Goal: Communication & Community: Answer question/provide support

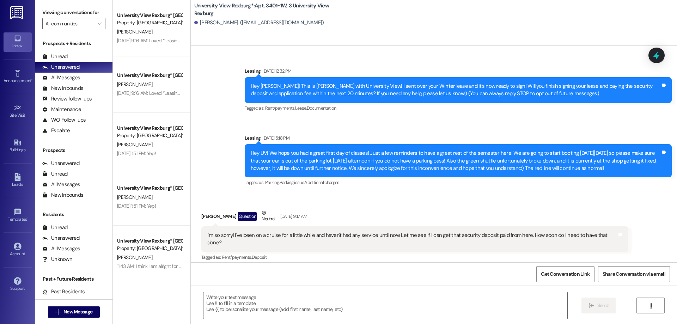
scroll to position [14089, 0]
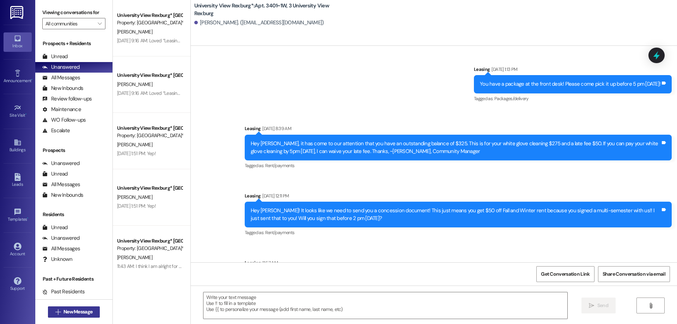
click at [75, 309] on span "New Message" at bounding box center [77, 311] width 29 height 7
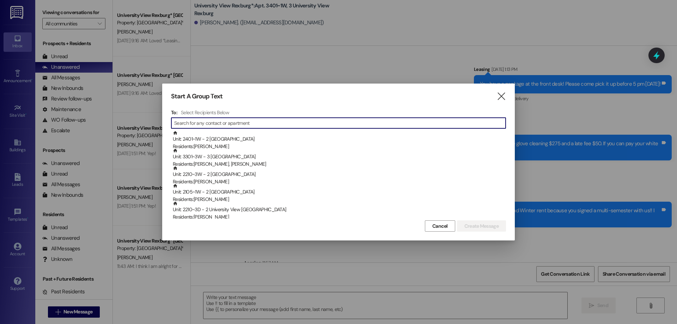
click at [215, 123] on input at bounding box center [340, 123] width 332 height 10
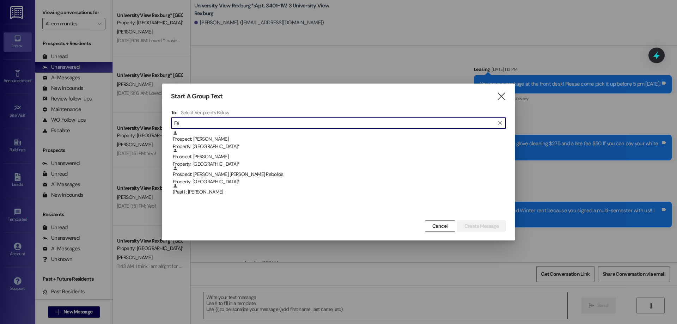
type input "F"
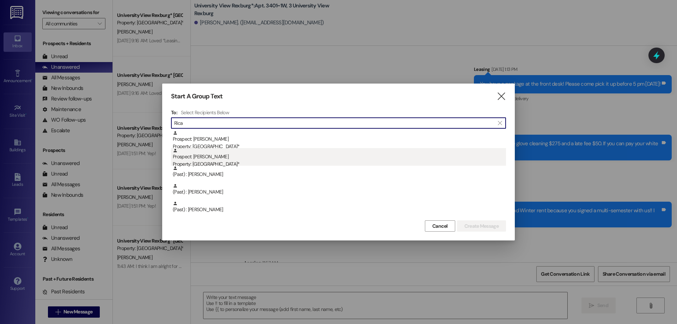
type input "Rica"
click at [213, 159] on div "Prospect: [PERSON_NAME] Property: [GEOGRAPHIC_DATA]*" at bounding box center [339, 158] width 333 height 20
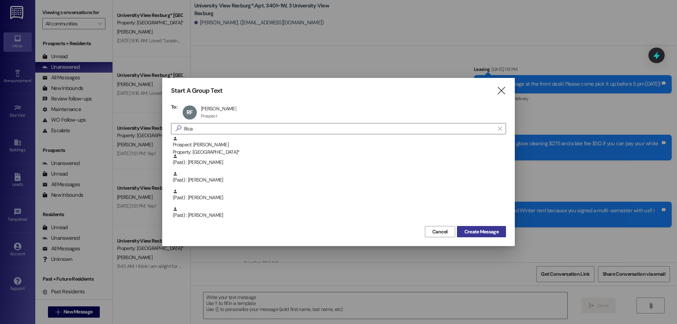
click at [490, 231] on span "Create Message" at bounding box center [481, 231] width 34 height 7
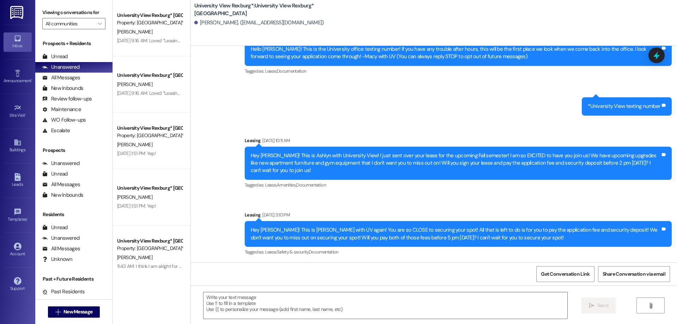
scroll to position [37, 0]
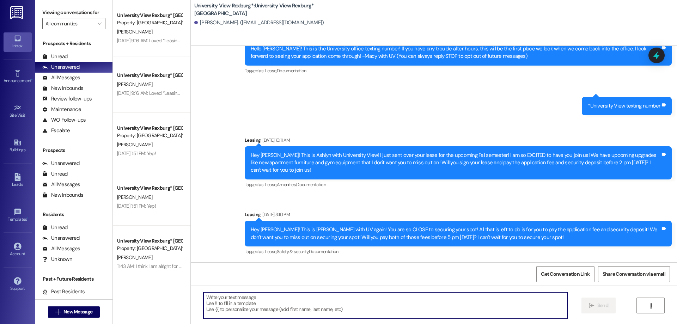
drag, startPoint x: 271, startPoint y: 298, endPoint x: 266, endPoint y: 303, distance: 7.0
click at [271, 298] on textarea at bounding box center [385, 305] width 364 height 26
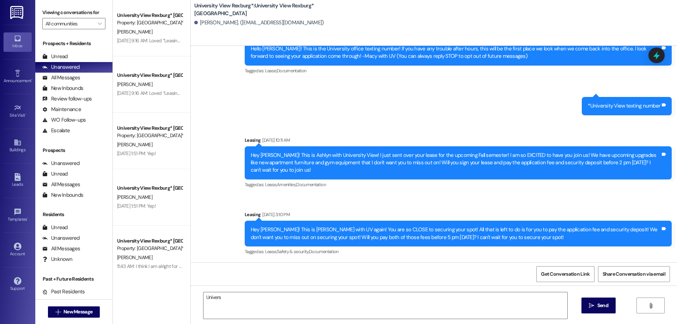
drag, startPoint x: 238, startPoint y: 300, endPoint x: 236, endPoint y: 285, distance: 15.4
click at [238, 300] on textarea "Univers" at bounding box center [385, 305] width 364 height 26
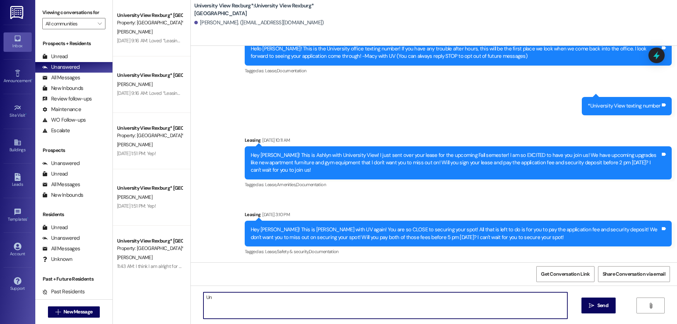
type textarea "U"
paste textarea "[URL][DOMAIN_NAME][DOMAIN_NAME]"
type textarea "[URL][DOMAIN_NAME][DOMAIN_NAME]"
drag, startPoint x: 297, startPoint y: 315, endPoint x: 195, endPoint y: 299, distance: 102.8
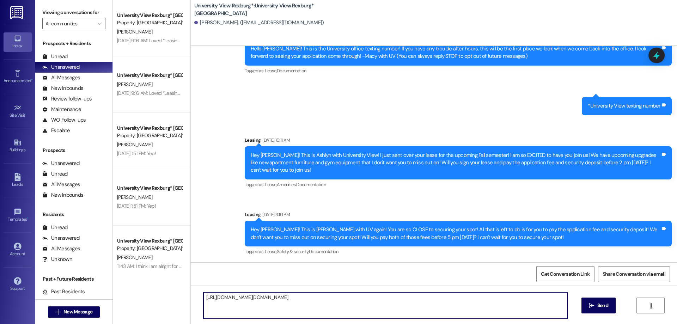
click at [200, 299] on div "[URL][DOMAIN_NAME][DOMAIN_NAME]" at bounding box center [382, 305] width 365 height 27
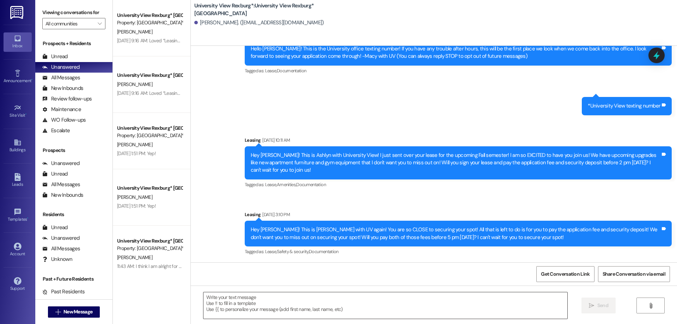
click at [281, 310] on textarea at bounding box center [385, 305] width 364 height 26
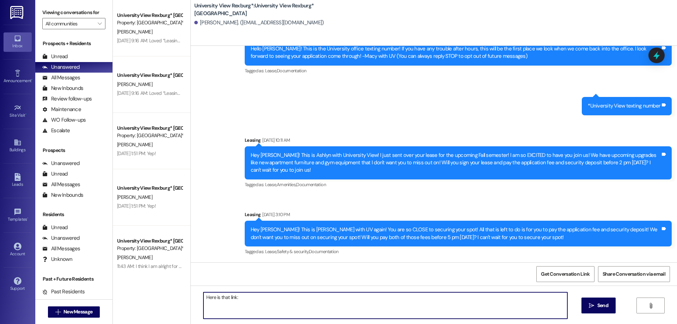
paste textarea "[URL][DOMAIN_NAME]"
type textarea "Here is that link: [URL][DOMAIN_NAME]! +"
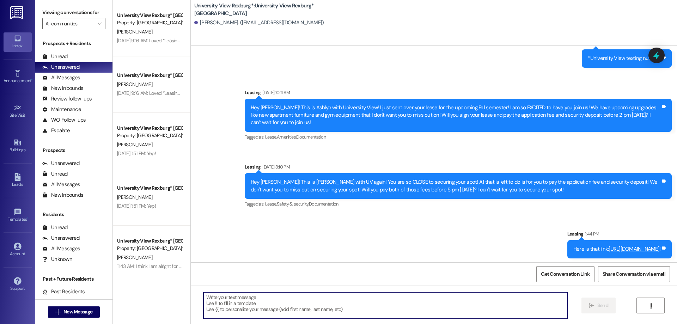
scroll to position [87, 0]
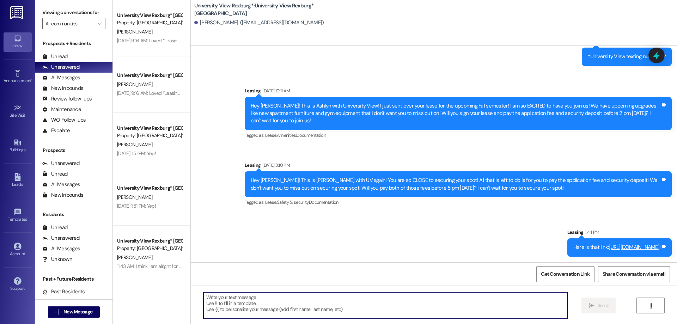
click at [208, 298] on textarea at bounding box center [385, 305] width 364 height 26
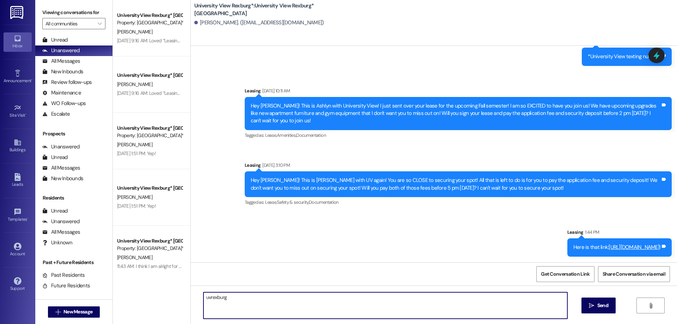
scroll to position [23, 0]
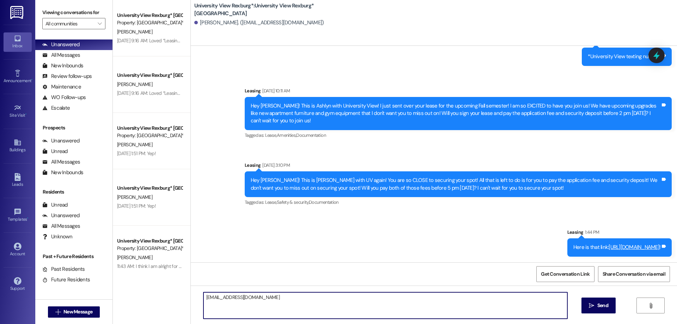
click at [279, 297] on textarea "[EMAIL_ADDRESS][DOMAIN_NAME]" at bounding box center [385, 305] width 364 height 26
drag, startPoint x: 276, startPoint y: 297, endPoint x: 195, endPoint y: 297, distance: 80.4
click at [200, 297] on div "[EMAIL_ADDRESS][DOMAIN_NAME] Here is that email when you do finf a buyer just b…" at bounding box center [382, 305] width 365 height 27
click at [203, 297] on textarea "Here is that email when you do finf a buyer just be sure that you both email us…" at bounding box center [385, 305] width 364 height 26
click at [400, 299] on textarea "Here is that email when you do finf a buyer just be sure that you both email us…" at bounding box center [385, 305] width 364 height 26
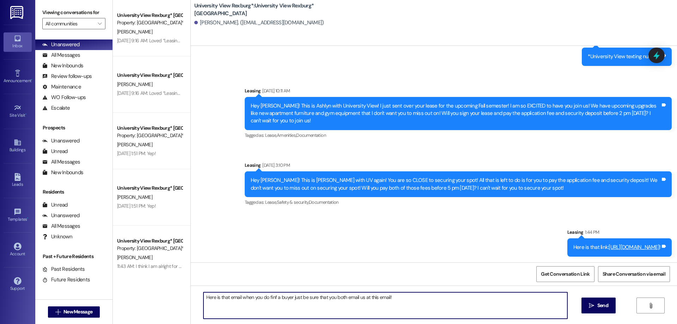
paste textarea "[EMAIL_ADDRESS][DOMAIN_NAME]"
click at [391, 297] on textarea "Here is that email when you do finf a buyer just be sure that you both email us…" at bounding box center [385, 305] width 364 height 26
click at [236, 300] on textarea "Here is that email when you do finf a buyer just be sure that you both email us…" at bounding box center [385, 305] width 364 height 26
click at [241, 298] on textarea "Here is that email! when you do finf a buyer just be sure that you both email u…" at bounding box center [385, 305] width 364 height 26
click at [273, 297] on textarea "Here is that email! When you do finf a buyer just be sure that you both email u…" at bounding box center [385, 305] width 364 height 26
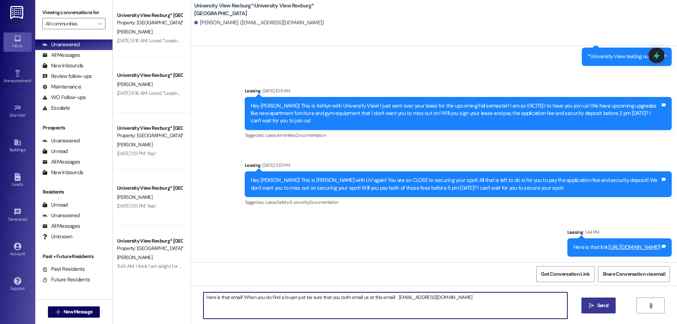
type textarea "Here is that email! When you do find a buyer just be sure that you both email u…"
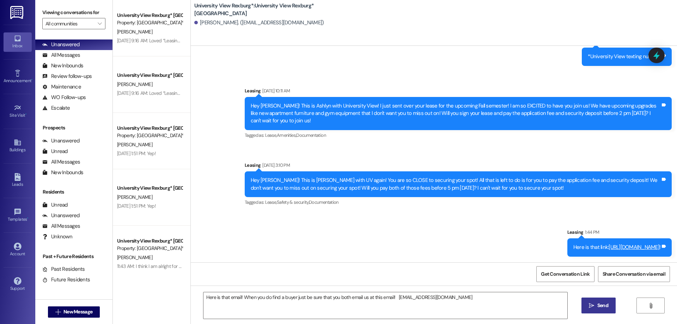
click at [601, 305] on span "Send" at bounding box center [602, 305] width 11 height 7
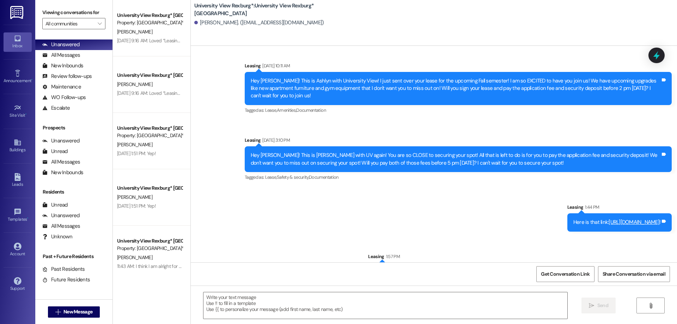
scroll to position [136, 0]
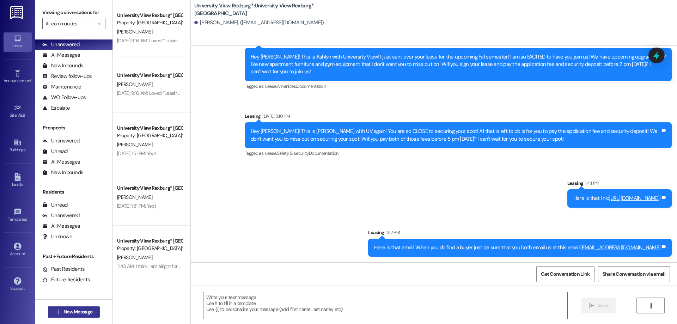
click at [65, 310] on span "New Message" at bounding box center [77, 311] width 29 height 7
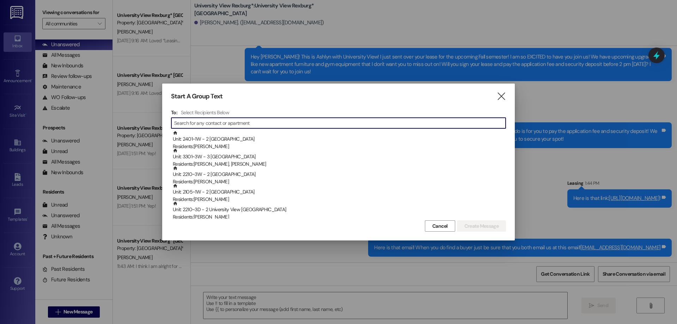
click at [329, 124] on input at bounding box center [340, 123] width 332 height 10
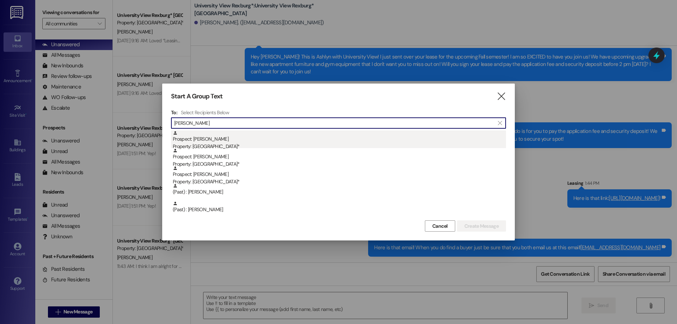
type input "[PERSON_NAME]"
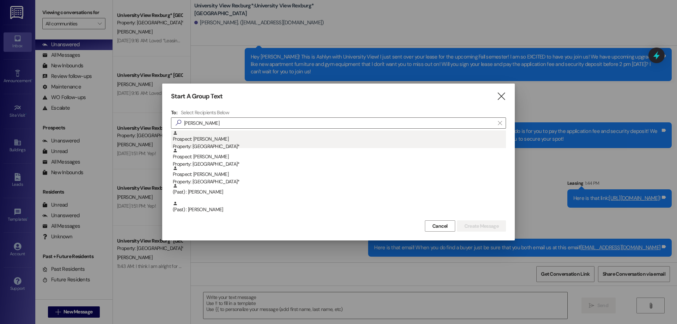
click at [227, 141] on div "Prospect: [PERSON_NAME] Property: University View Rexburg*" at bounding box center [339, 140] width 333 height 20
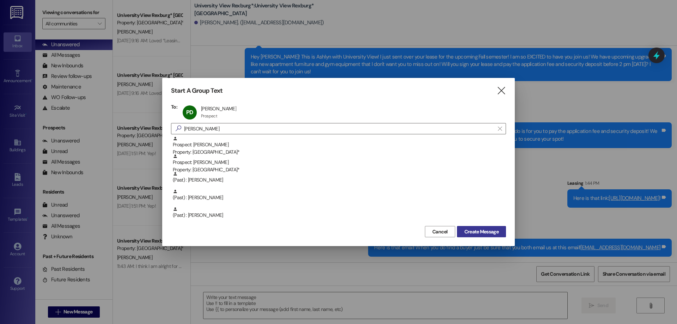
click at [469, 231] on span "Create Message" at bounding box center [481, 231] width 34 height 7
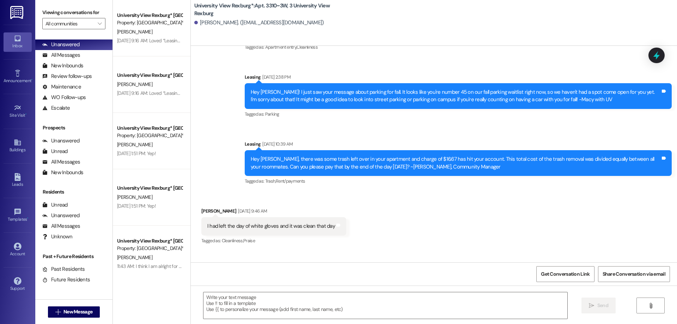
scroll to position [11522, 0]
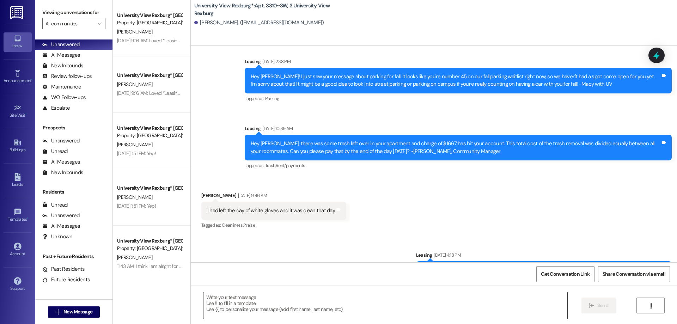
click at [263, 300] on textarea at bounding box center [385, 305] width 364 height 26
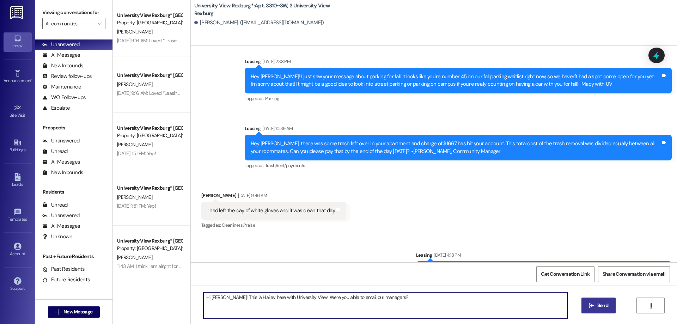
type textarea "Hi [PERSON_NAME]! This ia Hailey here with University View. Were you able to em…"
